Goal: Task Accomplishment & Management: Use online tool/utility

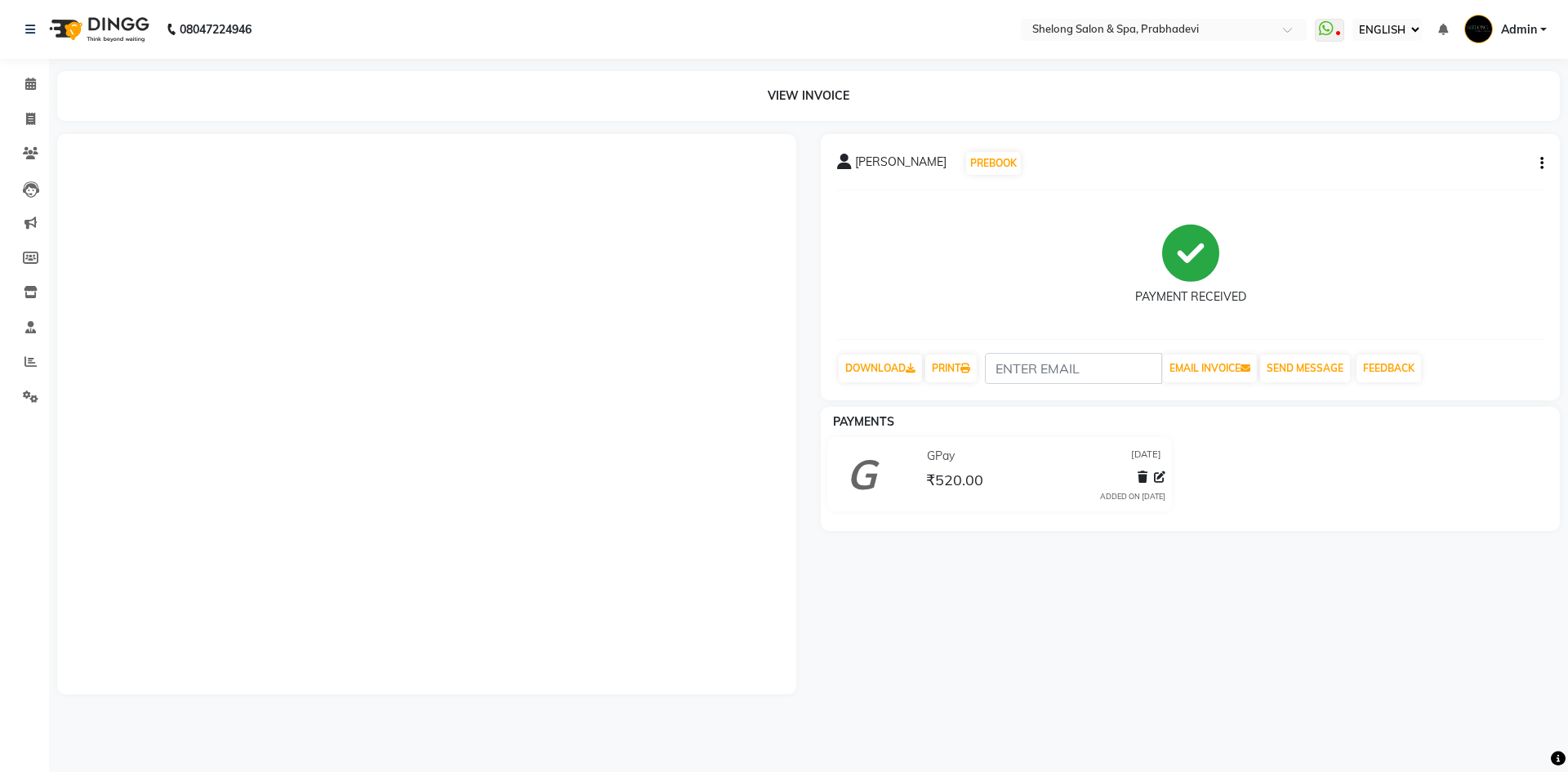
select select "ec"
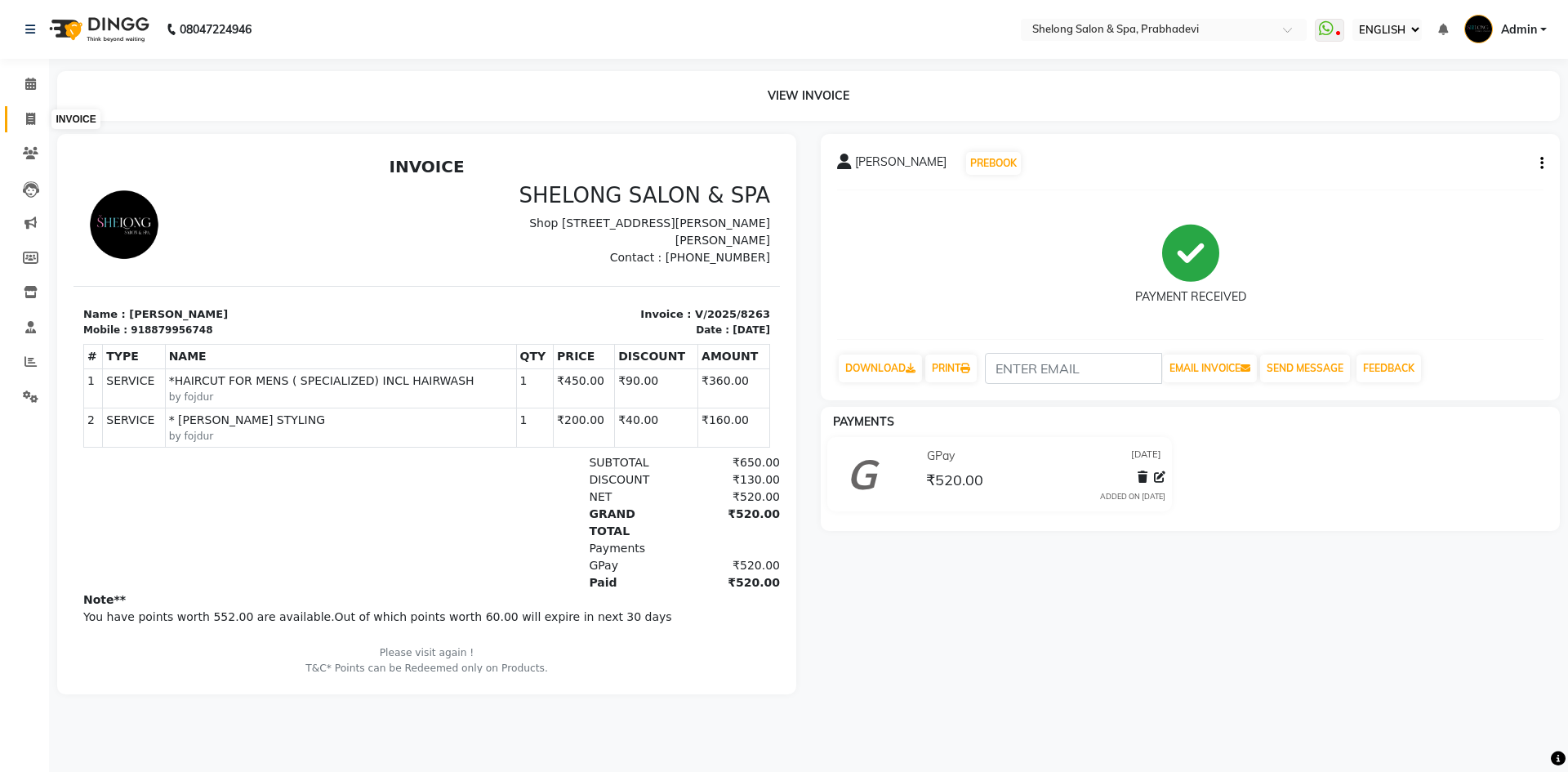
click at [21, 112] on span at bounding box center [30, 120] width 29 height 19
select select "service"
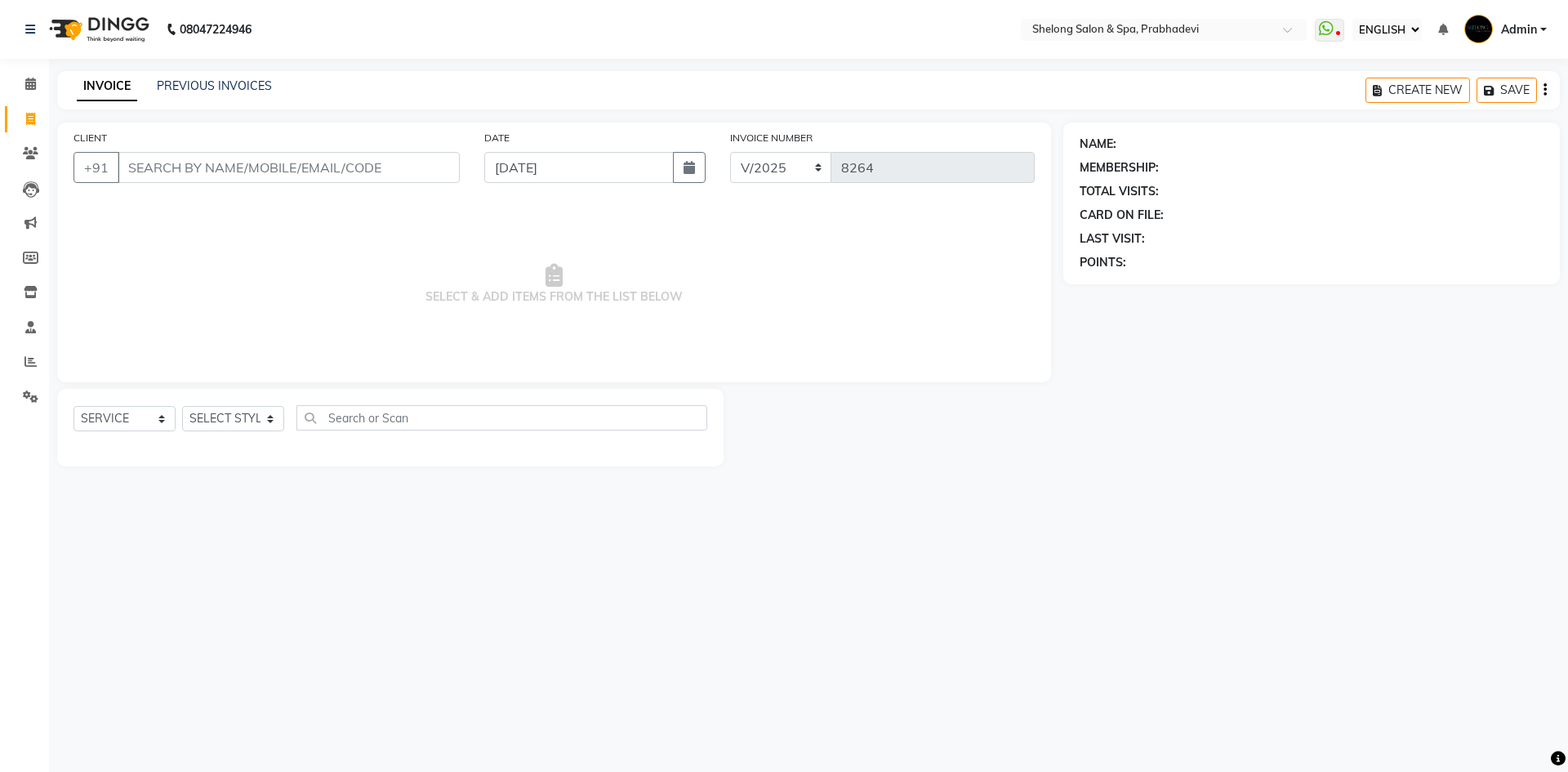
select select "16092"
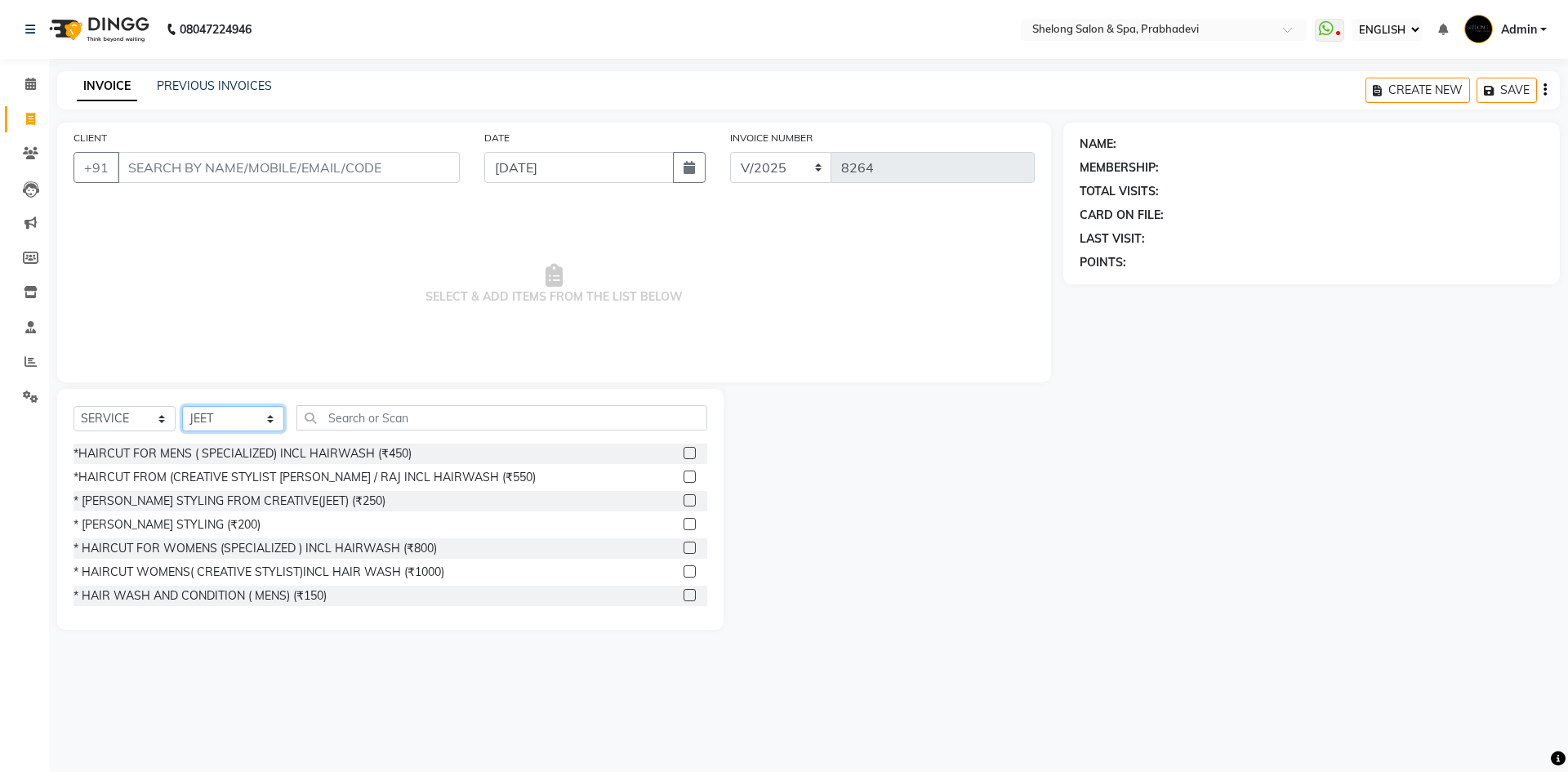
click at [248, 417] on select "SELECT STYLIST ( [PERSON_NAME] ) ( [PERSON_NAME] ) [PERSON_NAME] fojdur [PERSON…" at bounding box center [233, 418] width 102 height 25
click at [429, 389] on div "SELECT SERVICE PRODUCT MEMBERSHIP PACKAGE VOUCHER PREPAID GIFT CARD SELECT STYL…" at bounding box center [390, 509] width 666 height 241
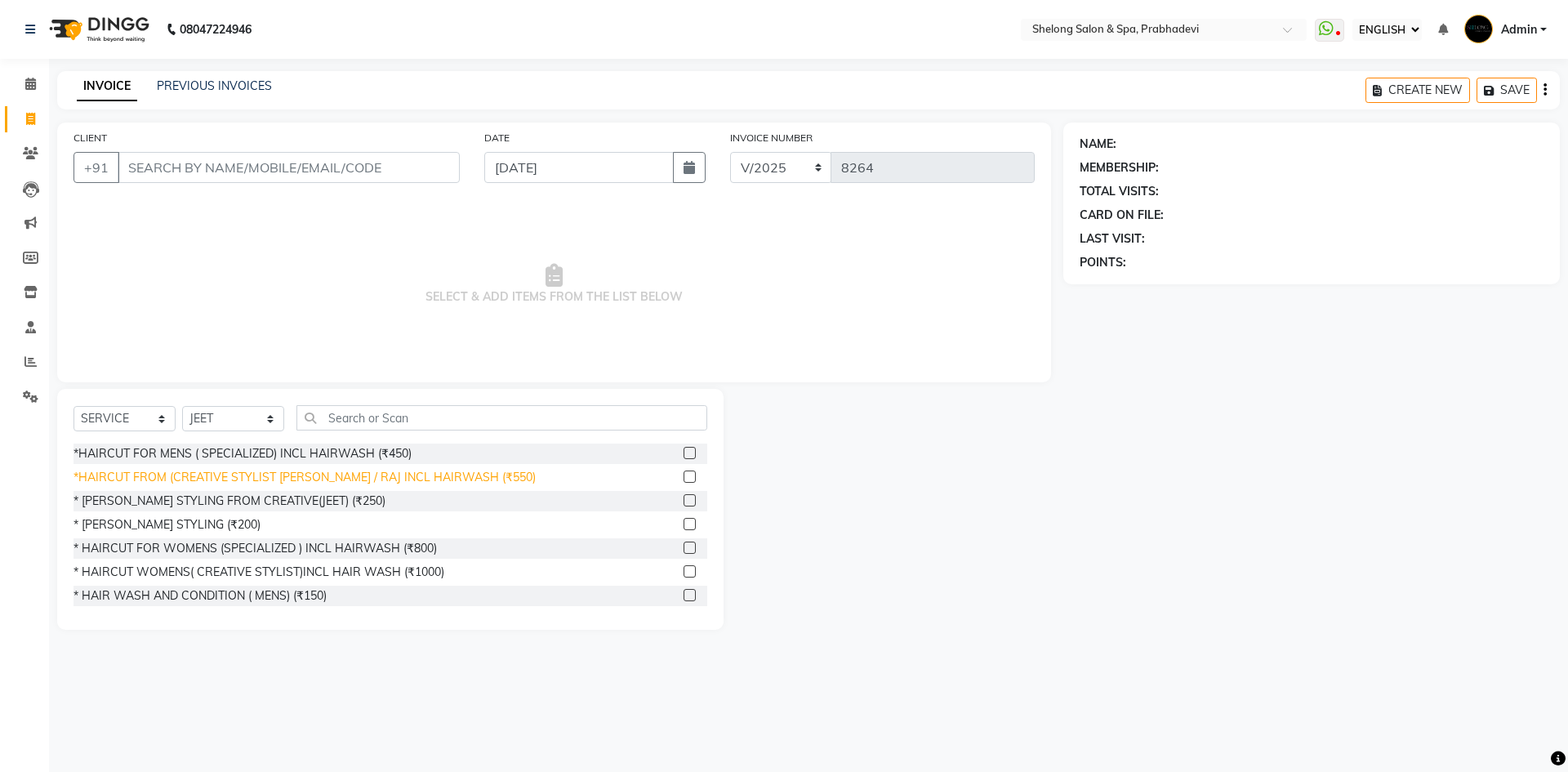
click at [316, 475] on div "*HAIRCUT FROM (CREATIVE STYLIST [PERSON_NAME] / RAJ INCL HAIRWASH (₹550)" at bounding box center [305, 477] width 462 height 17
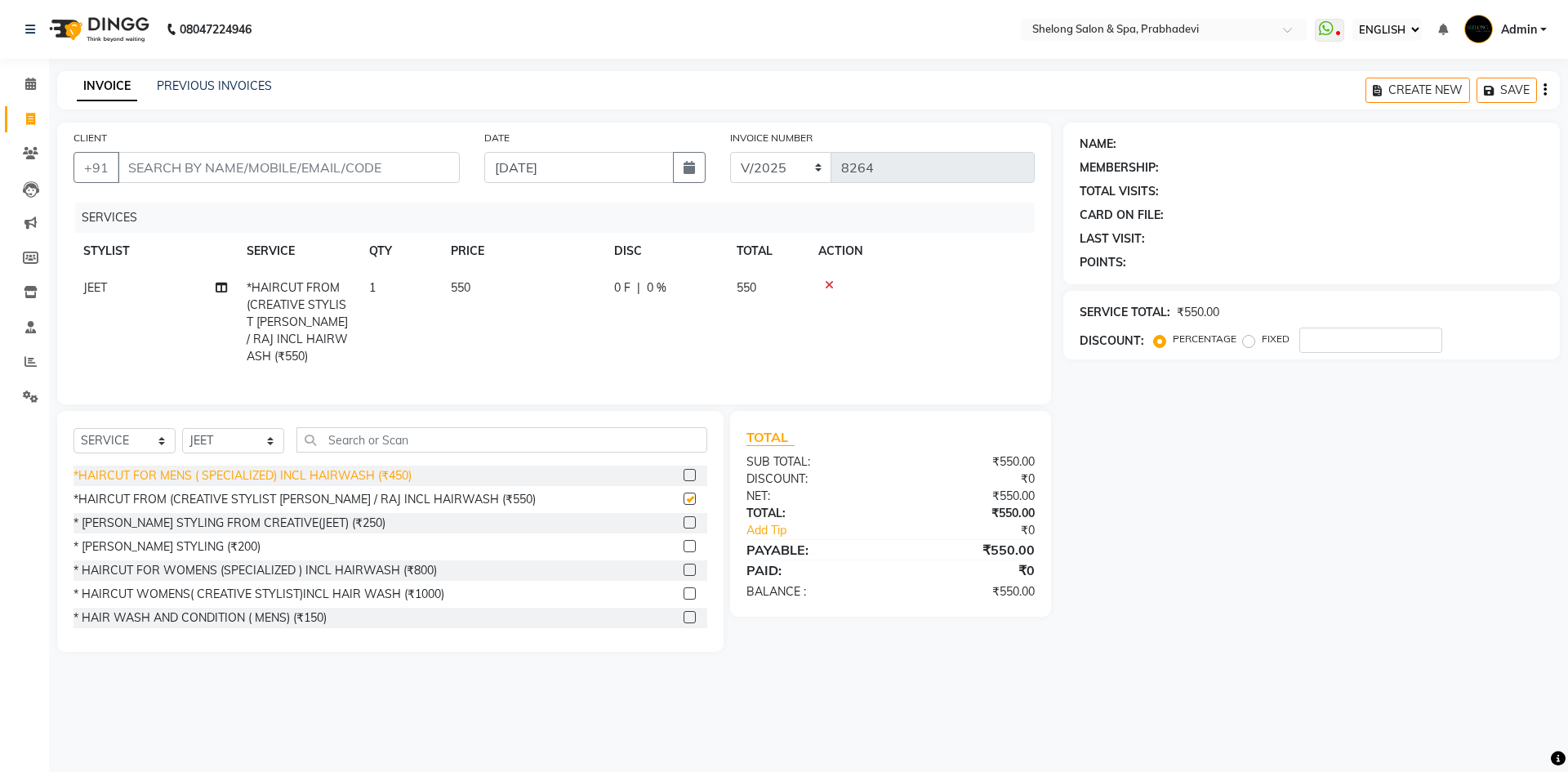
checkbox input "false"
drag, startPoint x: 257, startPoint y: 434, endPoint x: 257, endPoint y: 424, distance: 10.0
click at [257, 434] on select "SELECT STYLIST ( [PERSON_NAME] ) ( [PERSON_NAME] ) [PERSON_NAME] fojdur [PERSON…" at bounding box center [233, 440] width 102 height 25
select select "88528"
click at [182, 428] on select "SELECT STYLIST ( [PERSON_NAME] ) ( [PERSON_NAME] ) [PERSON_NAME] fojdur [PERSON…" at bounding box center [233, 440] width 102 height 25
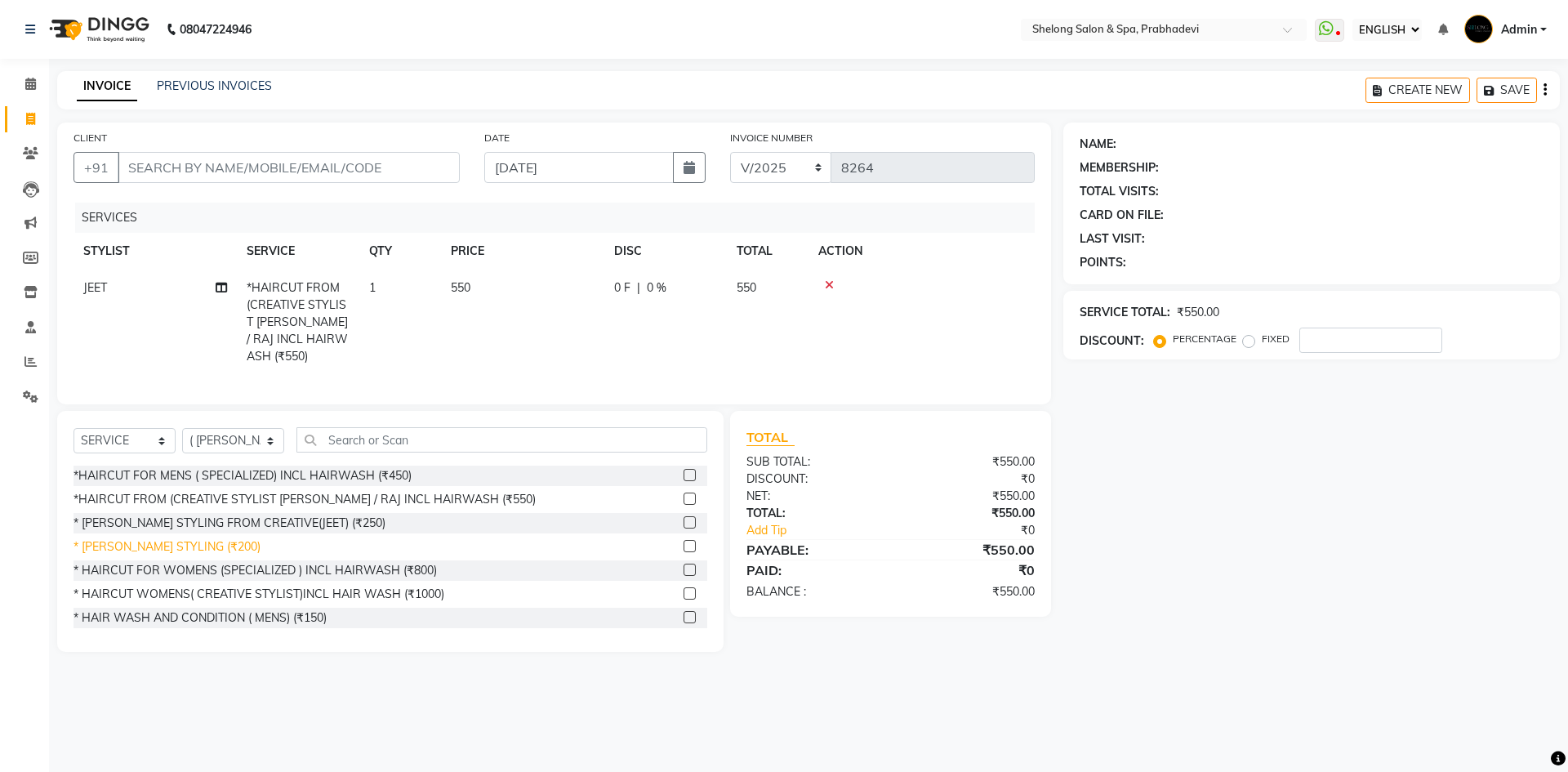
click at [180, 538] on div "* [PERSON_NAME] STYLING (₹200)" at bounding box center [167, 547] width 187 height 17
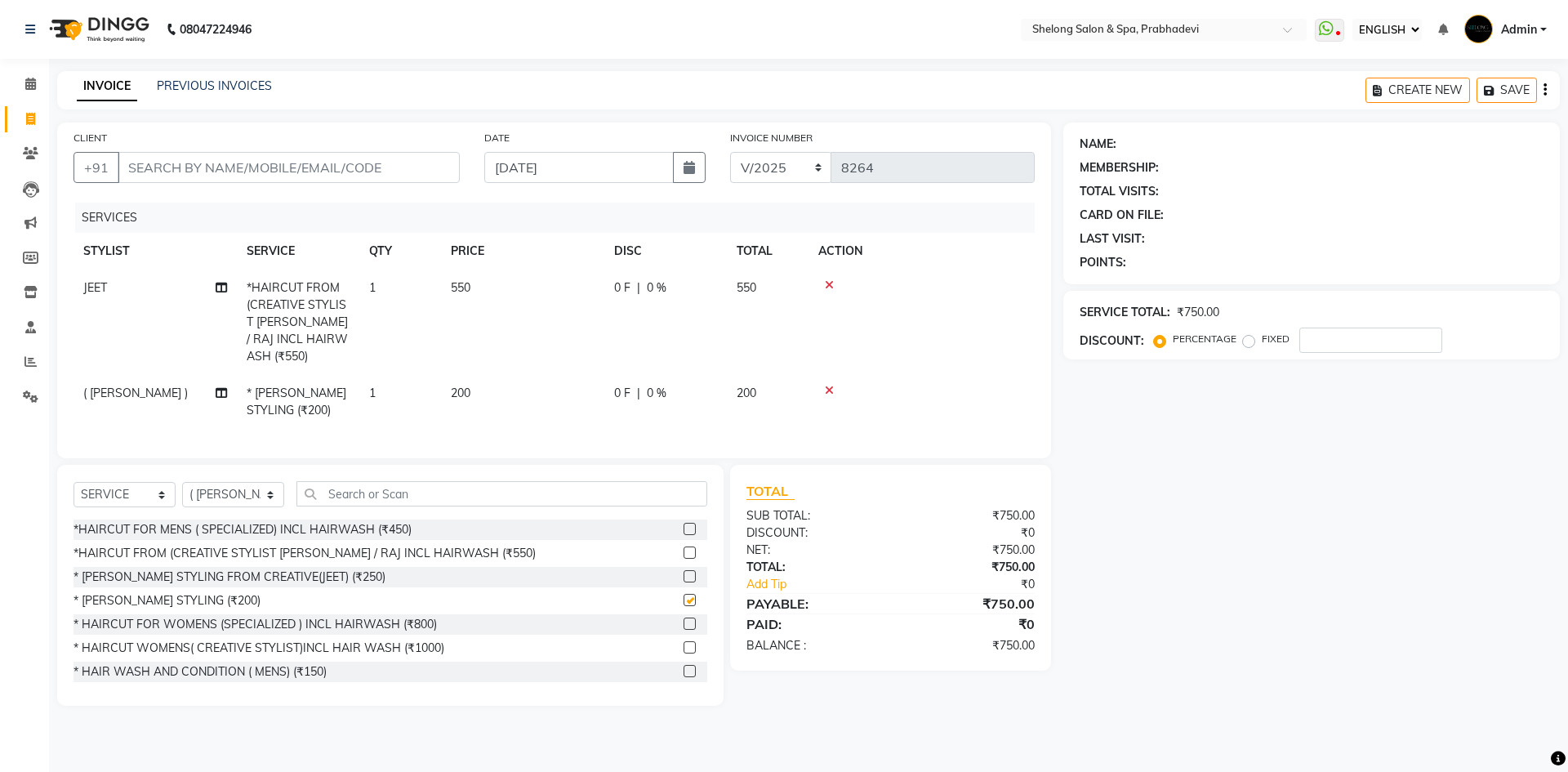
checkbox input "false"
click at [252, 163] on input "CLIENT" at bounding box center [288, 167] width 342 height 31
type input "a"
type input "0"
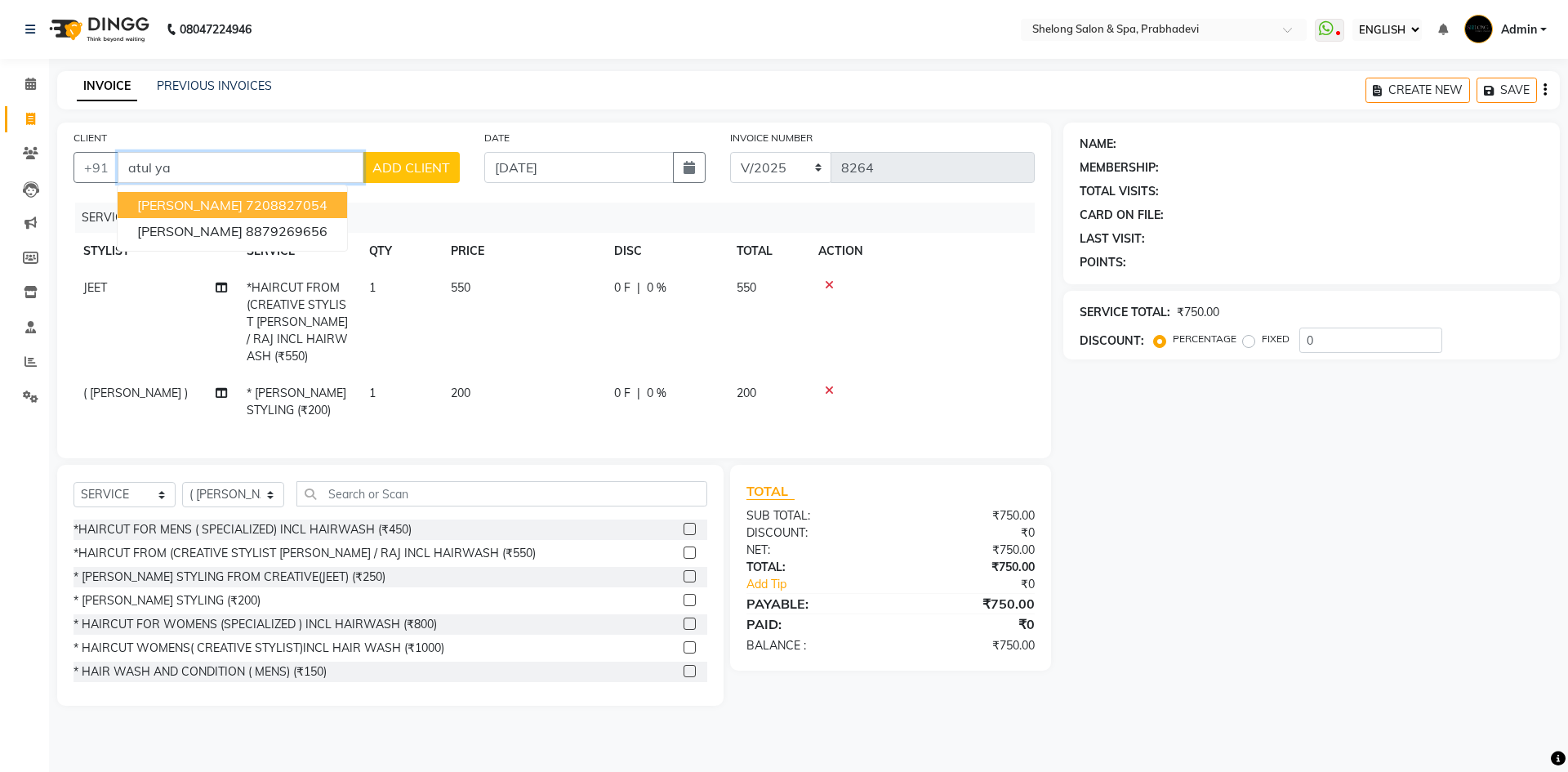
click at [251, 198] on ngb-highlight "7208827054" at bounding box center [287, 205] width 82 height 16
type input "7208827054"
select select "2: Object"
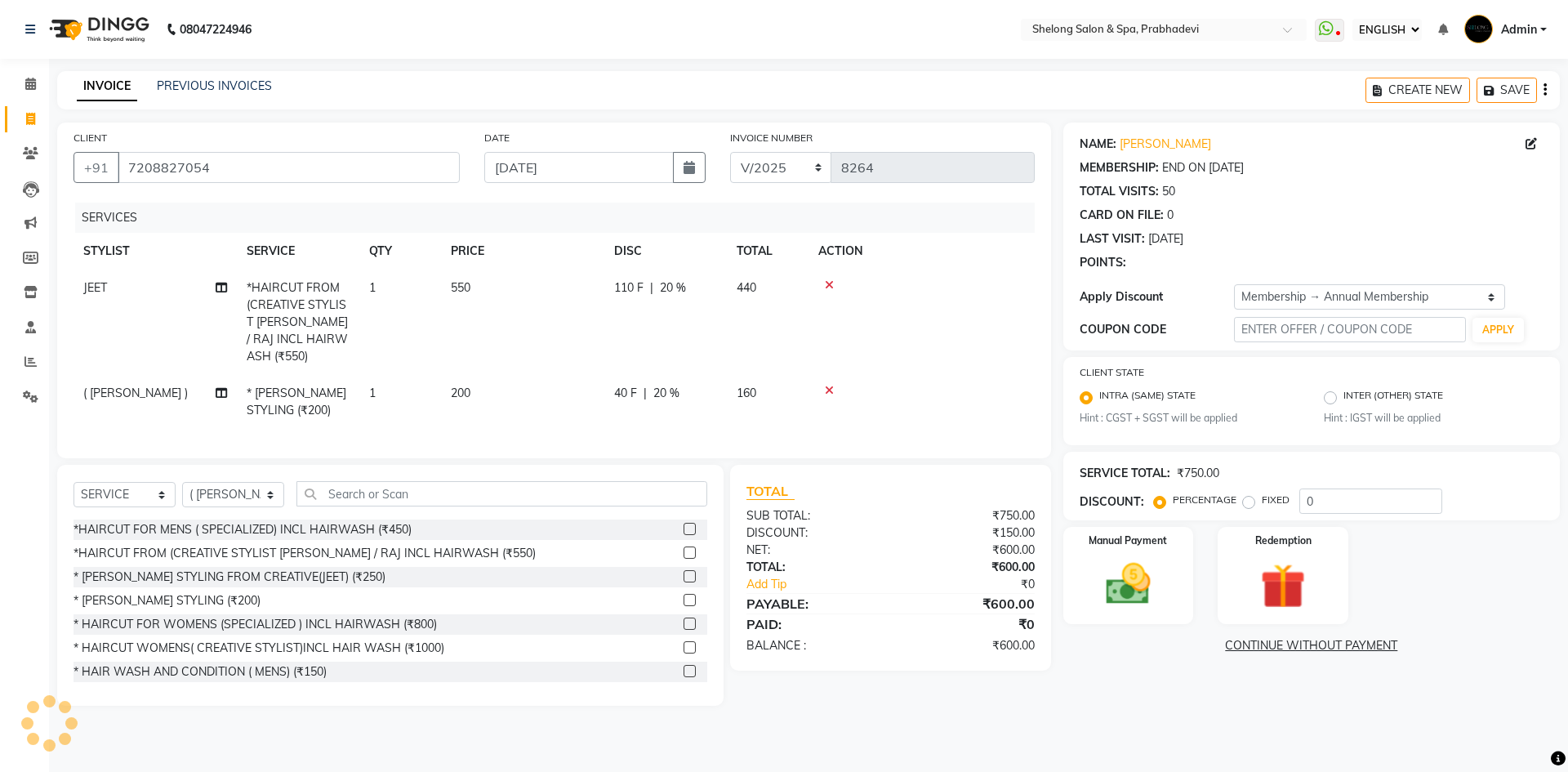
type input "20"
click at [1131, 558] on img at bounding box center [1128, 585] width 76 height 54
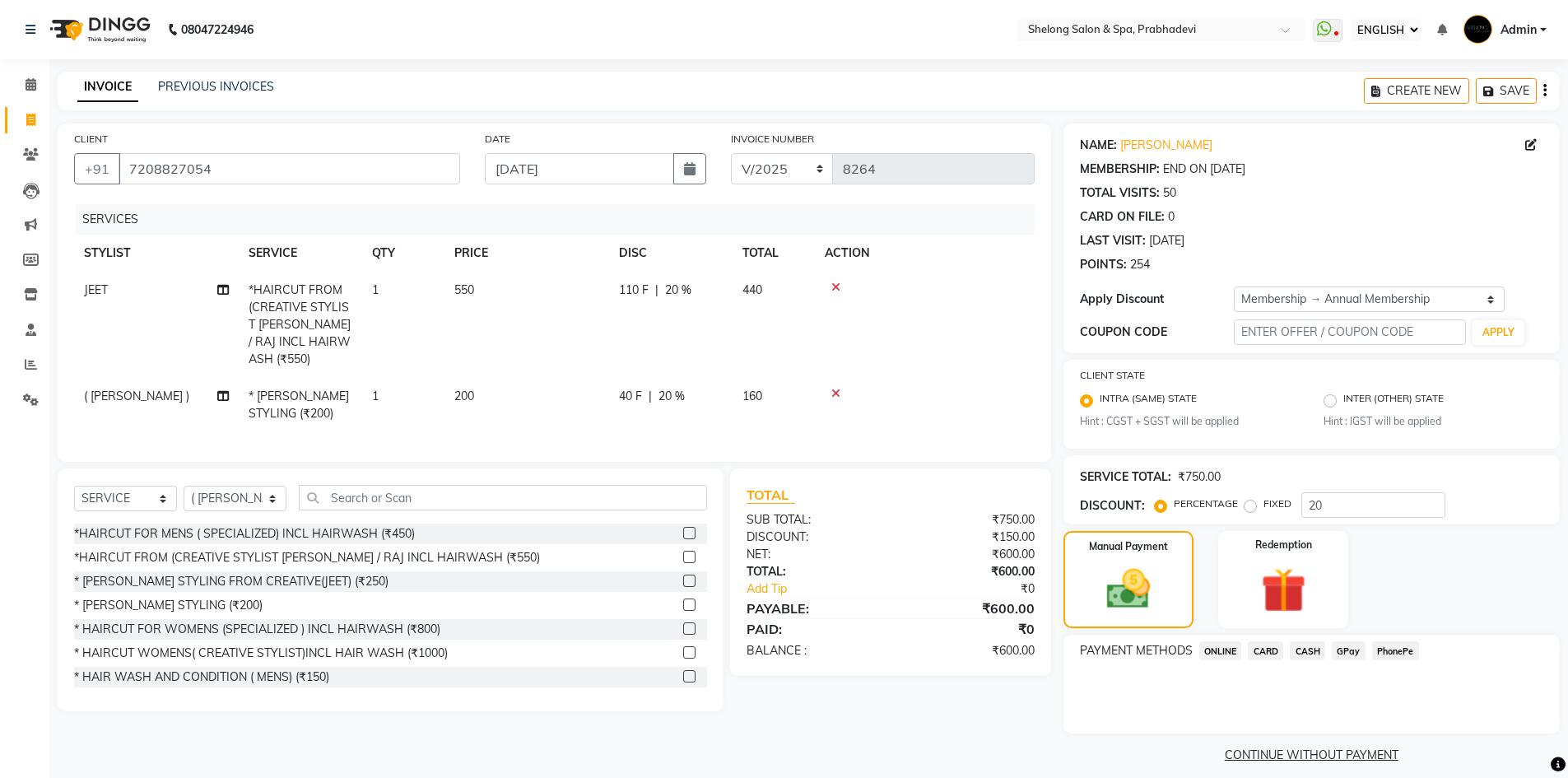
click at [1300, 651] on span "CASH" at bounding box center [1307, 650] width 36 height 19
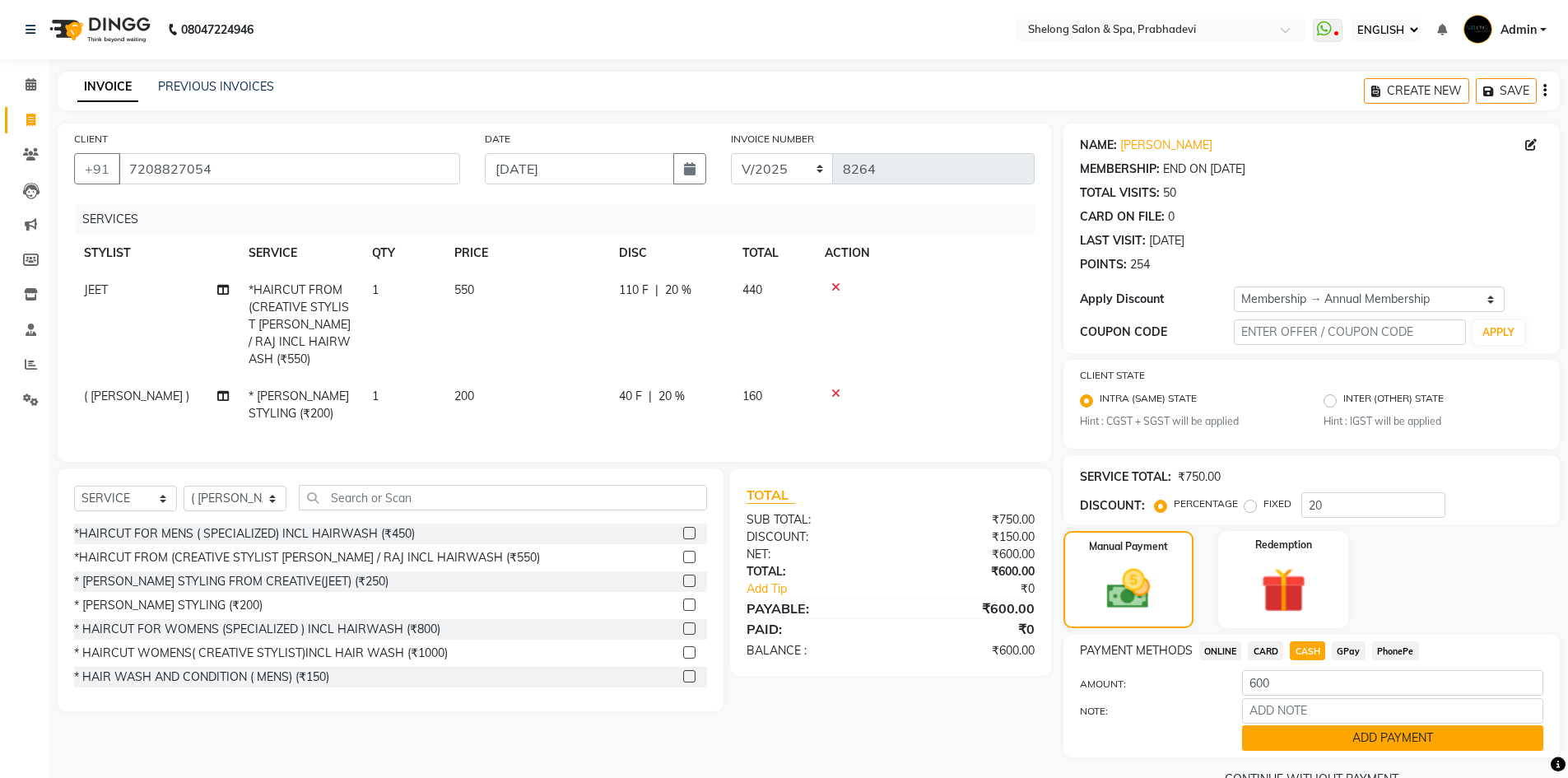
click at [1296, 733] on button "ADD PAYMENT" at bounding box center [1392, 738] width 302 height 26
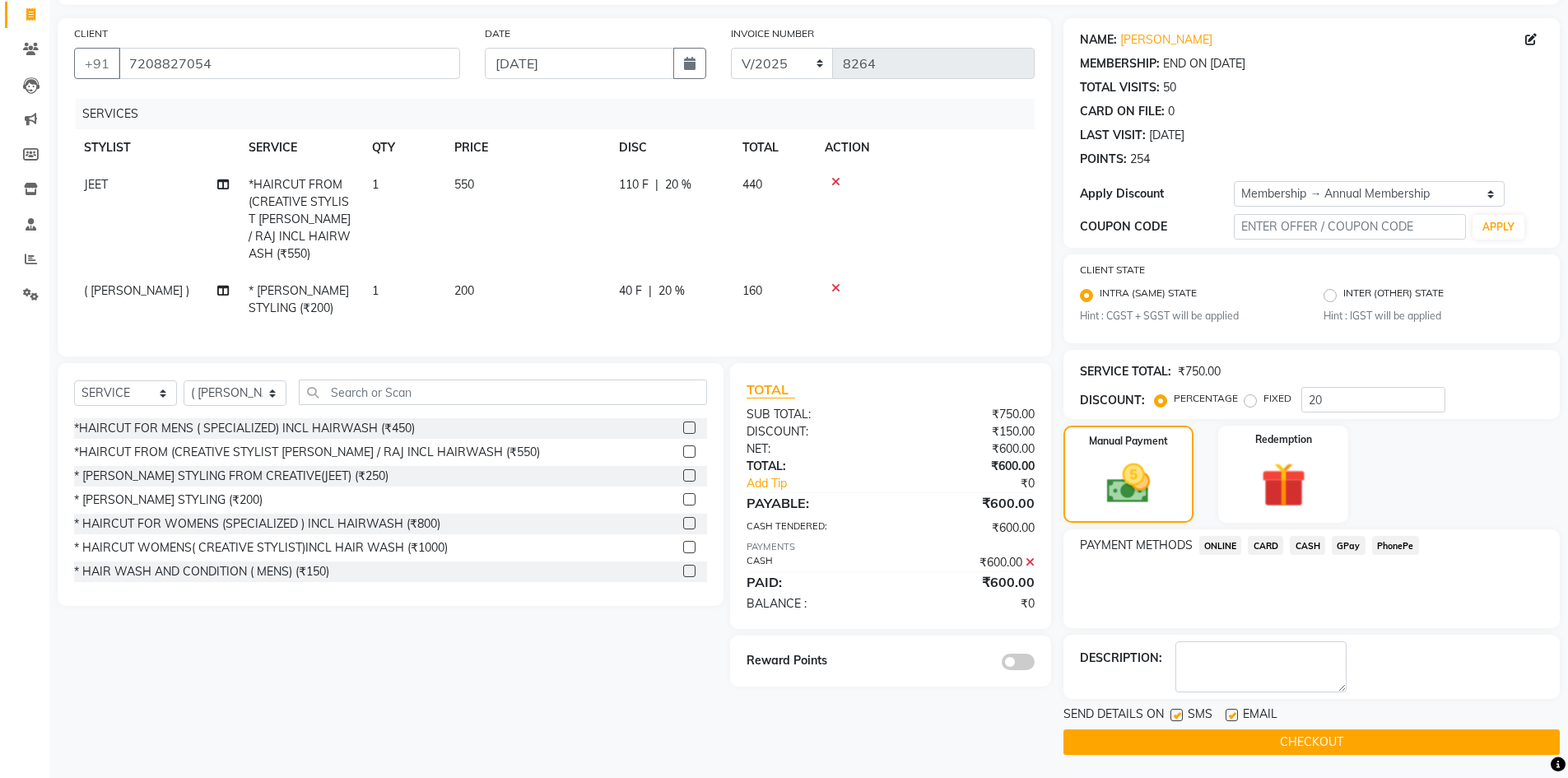
scroll to position [107, 0]
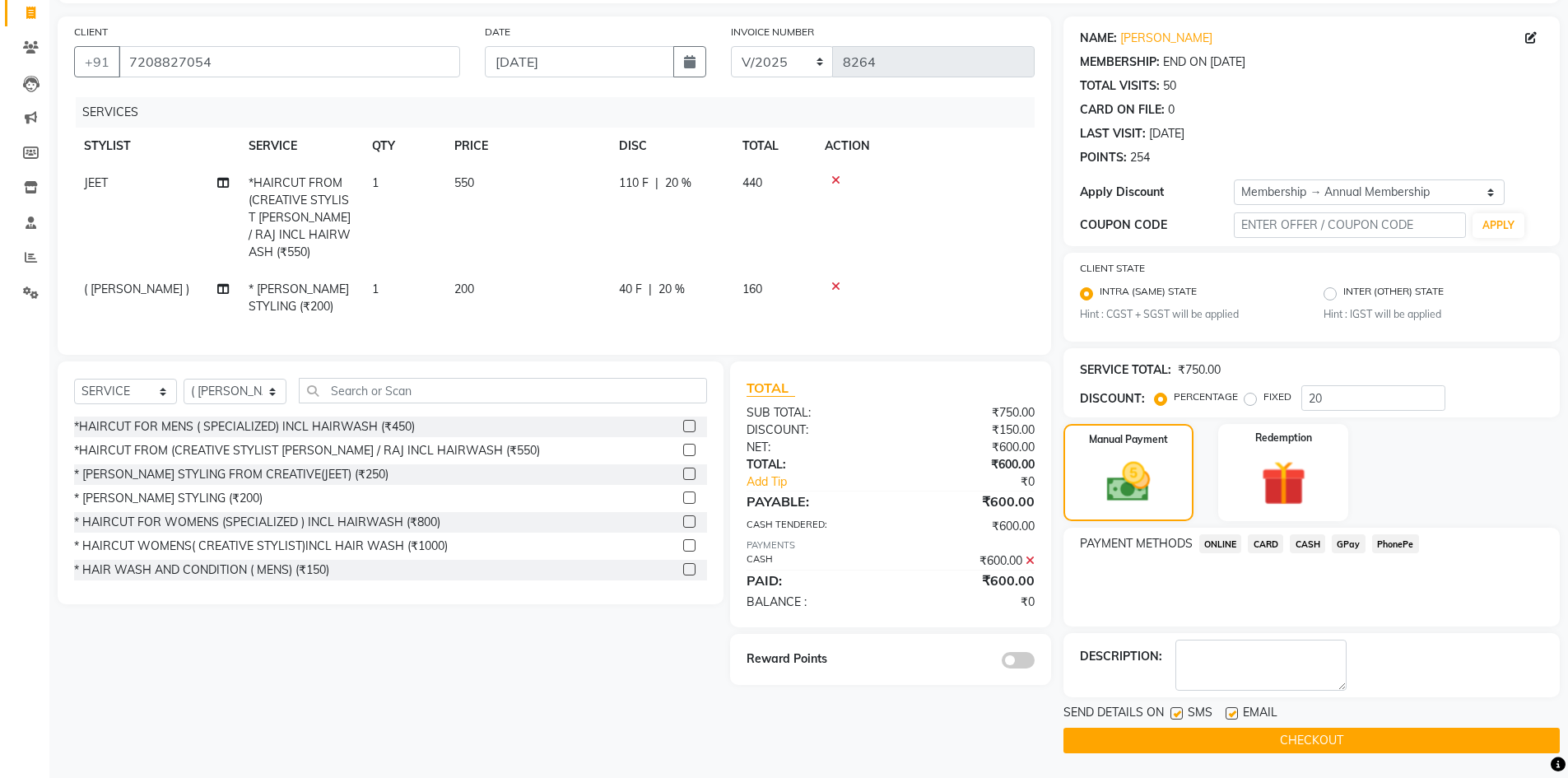
click at [1015, 652] on span at bounding box center [1019, 660] width 33 height 17
click at [1034, 662] on input "checkbox" at bounding box center [1034, 662] width 0 height 0
click at [1233, 744] on button "CHECKOUT" at bounding box center [1311, 740] width 497 height 26
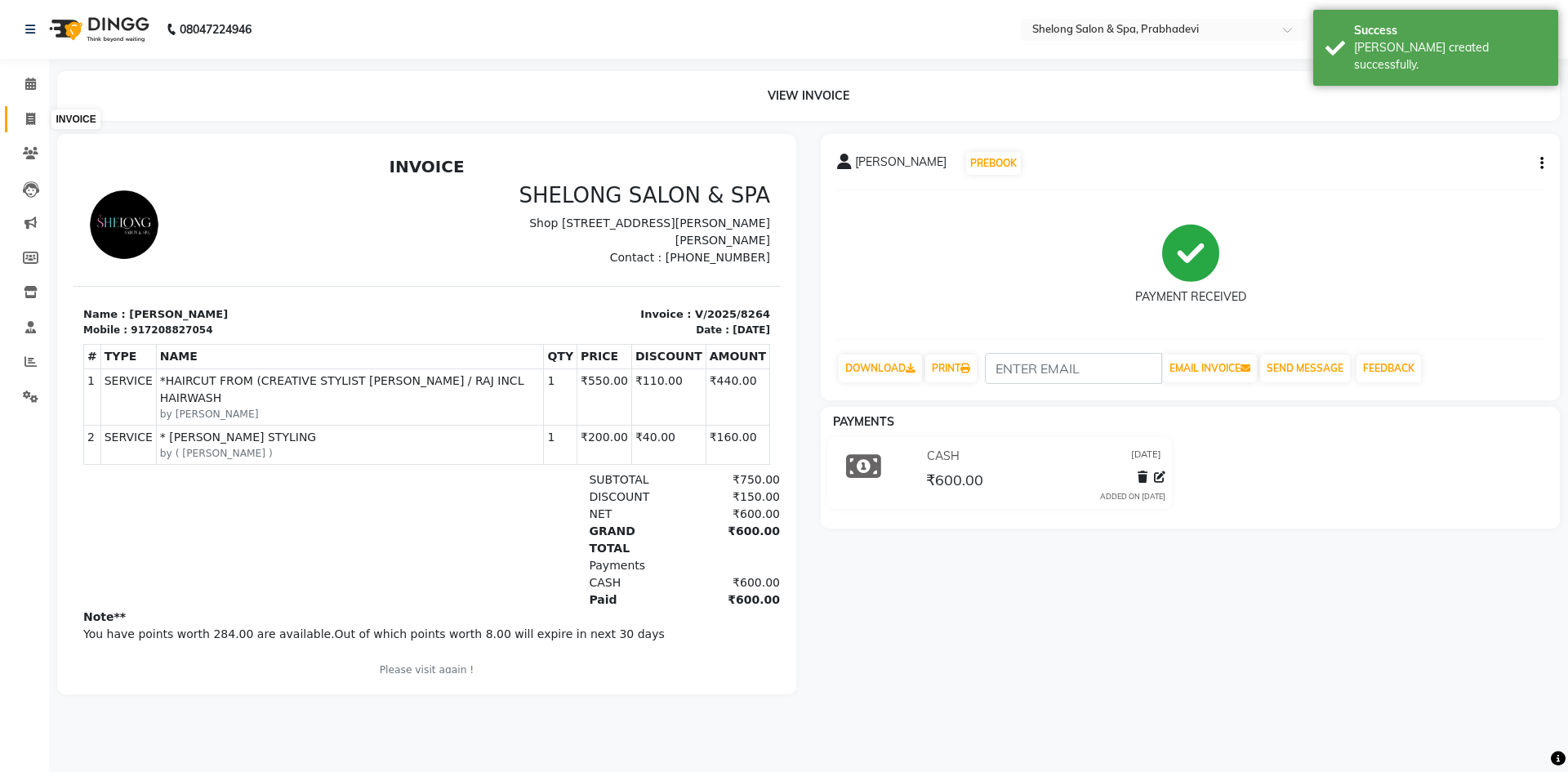
click at [31, 112] on icon at bounding box center [30, 118] width 9 height 12
select select "service"
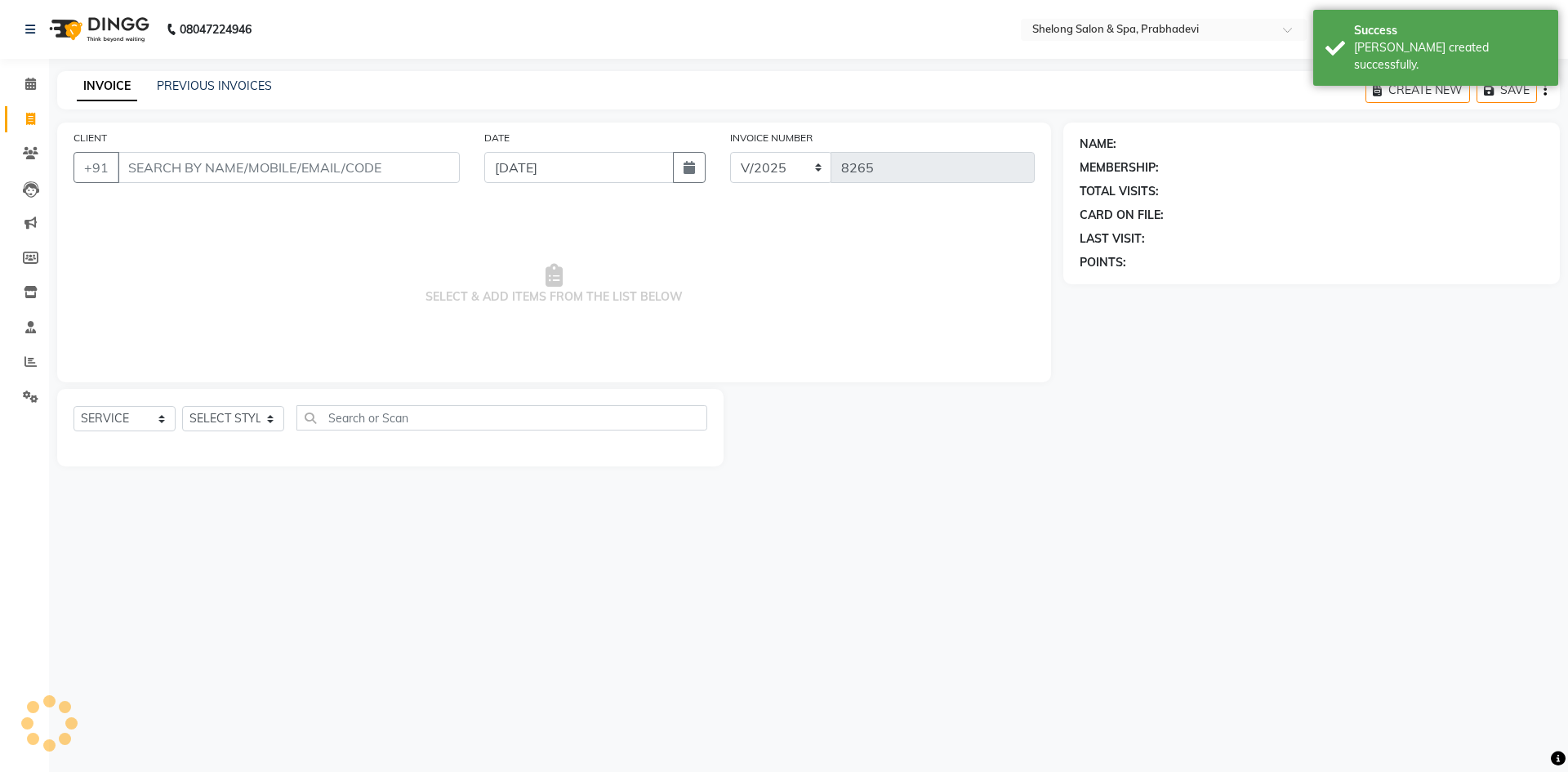
select select "16092"
